Goal: Task Accomplishment & Management: Use online tool/utility

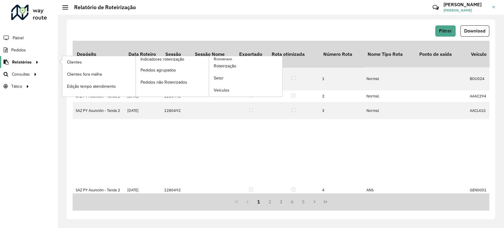
click at [35, 62] on icon at bounding box center [36, 61] width 5 height 9
click at [226, 65] on span "Roteirização" at bounding box center [226, 66] width 24 height 6
click at [230, 66] on span "Roteirização" at bounding box center [226, 66] width 24 height 6
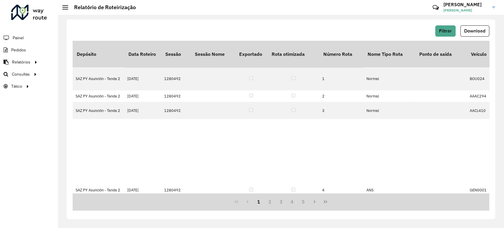
click at [441, 37] on div "Filtrar Download" at bounding box center [281, 32] width 417 height 15
click at [443, 28] on span "Filtrar" at bounding box center [445, 30] width 13 height 5
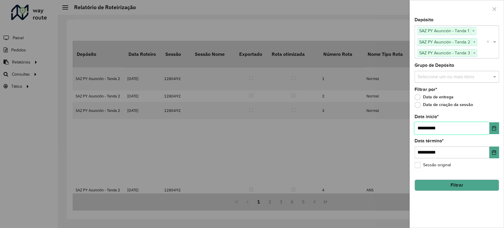
click at [423, 129] on input "**********" at bounding box center [452, 128] width 75 height 12
type input "**********"
click at [455, 177] on hb-field-button "Filtrar" at bounding box center [457, 183] width 84 height 16
click at [462, 187] on button "Filtrar" at bounding box center [457, 185] width 84 height 11
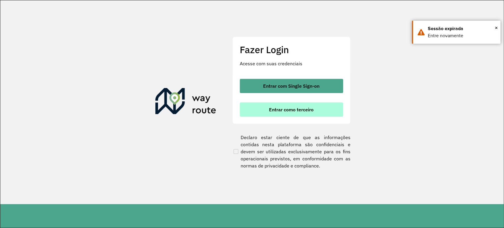
click at [312, 112] on span "Entrar como terceiro" at bounding box center [291, 109] width 45 height 5
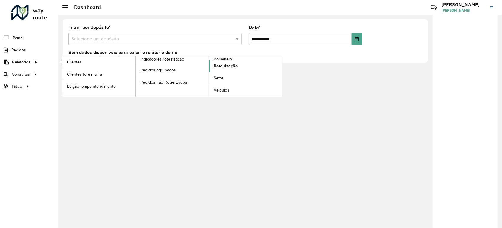
click at [216, 65] on span "Roteirização" at bounding box center [226, 66] width 24 height 6
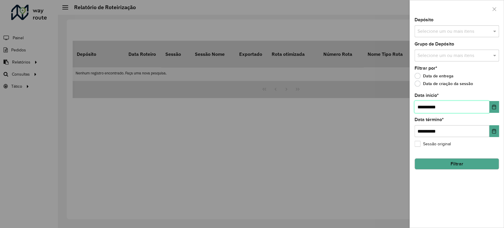
click at [423, 108] on input "**********" at bounding box center [452, 107] width 75 height 12
type input "**********"
click at [451, 164] on button "Filtrar" at bounding box center [457, 163] width 84 height 11
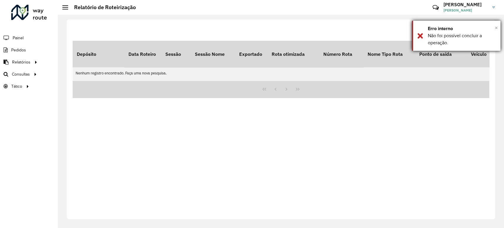
click at [497, 28] on span "×" at bounding box center [496, 28] width 3 height 6
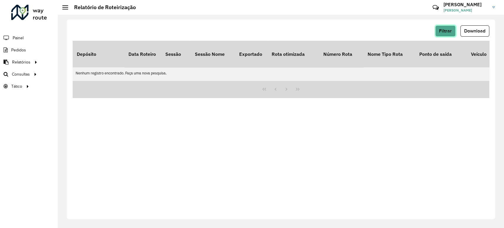
click at [441, 35] on button "Filtrar" at bounding box center [445, 30] width 20 height 11
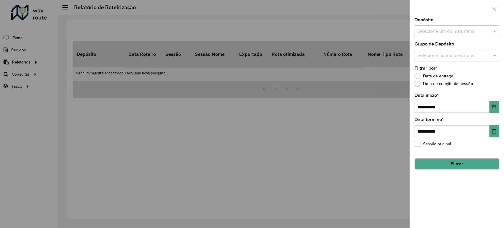
click at [441, 29] on input "text" at bounding box center [454, 31] width 76 height 7
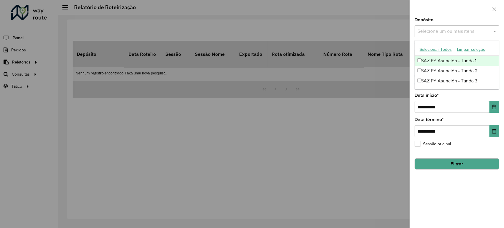
click at [437, 57] on div "SAZ PY Asunción - Tanda 1" at bounding box center [457, 61] width 84 height 10
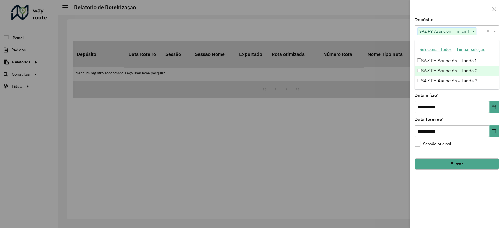
click at [437, 73] on div "SAZ PY Asunción - Tanda 2" at bounding box center [457, 71] width 84 height 10
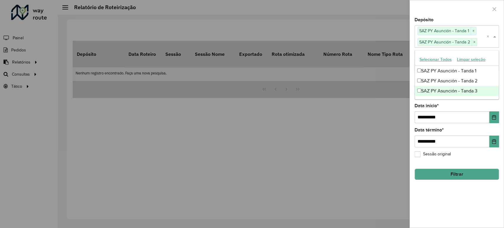
click at [439, 93] on div "SAZ PY Asunción - Tanda 3" at bounding box center [457, 91] width 84 height 10
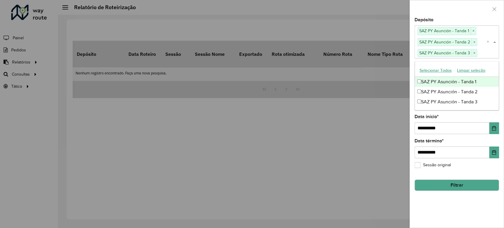
click at [459, 6] on div at bounding box center [457, 8] width 94 height 17
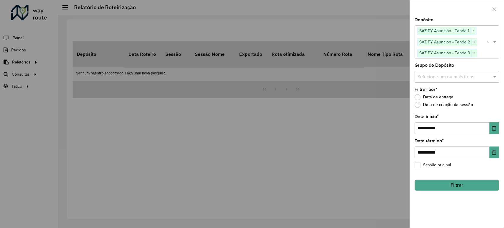
click at [451, 184] on button "Filtrar" at bounding box center [457, 185] width 84 height 11
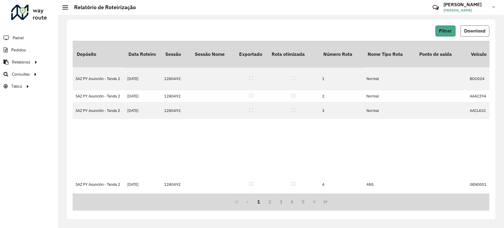
click at [472, 30] on span "Download" at bounding box center [474, 30] width 21 height 5
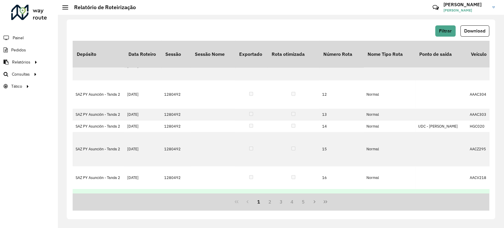
scroll to position [338, 0]
